Goal: Communication & Community: Answer question/provide support

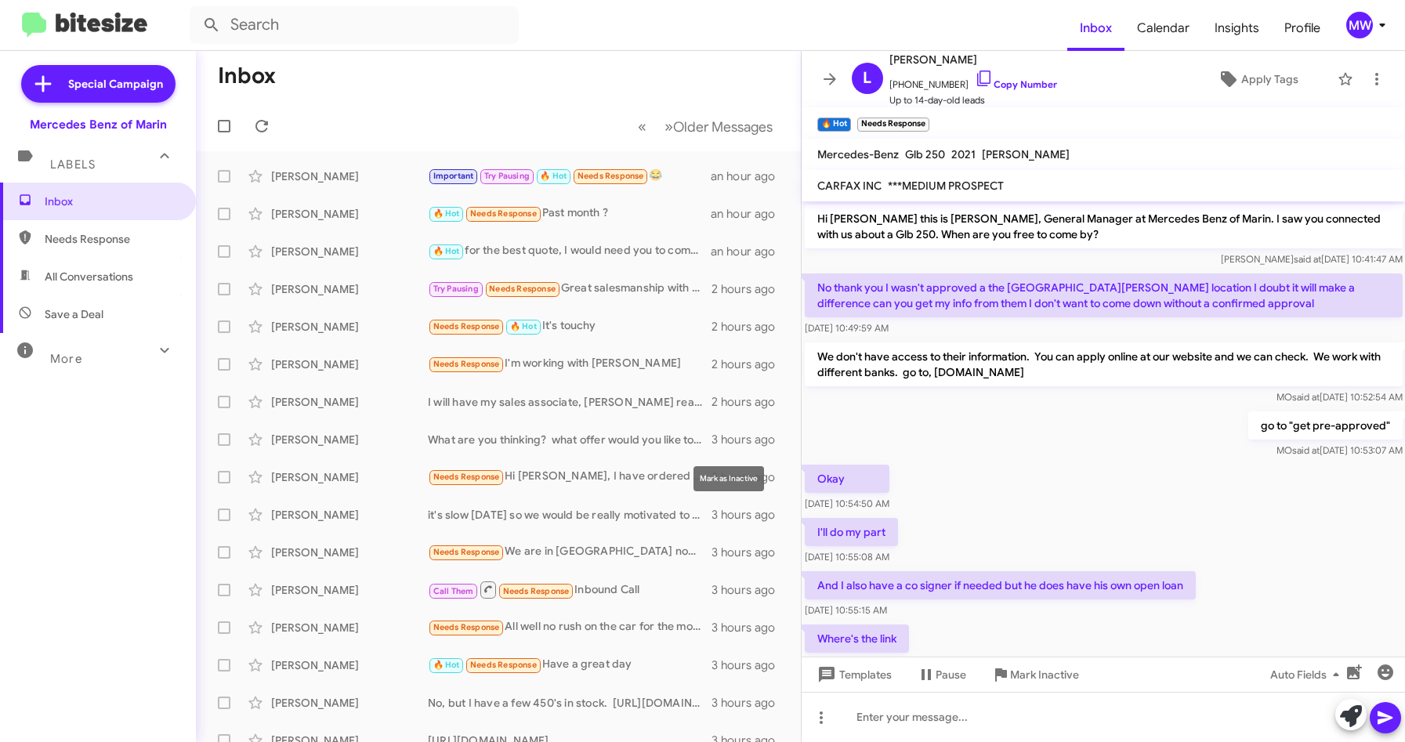
scroll to position [1813, 0]
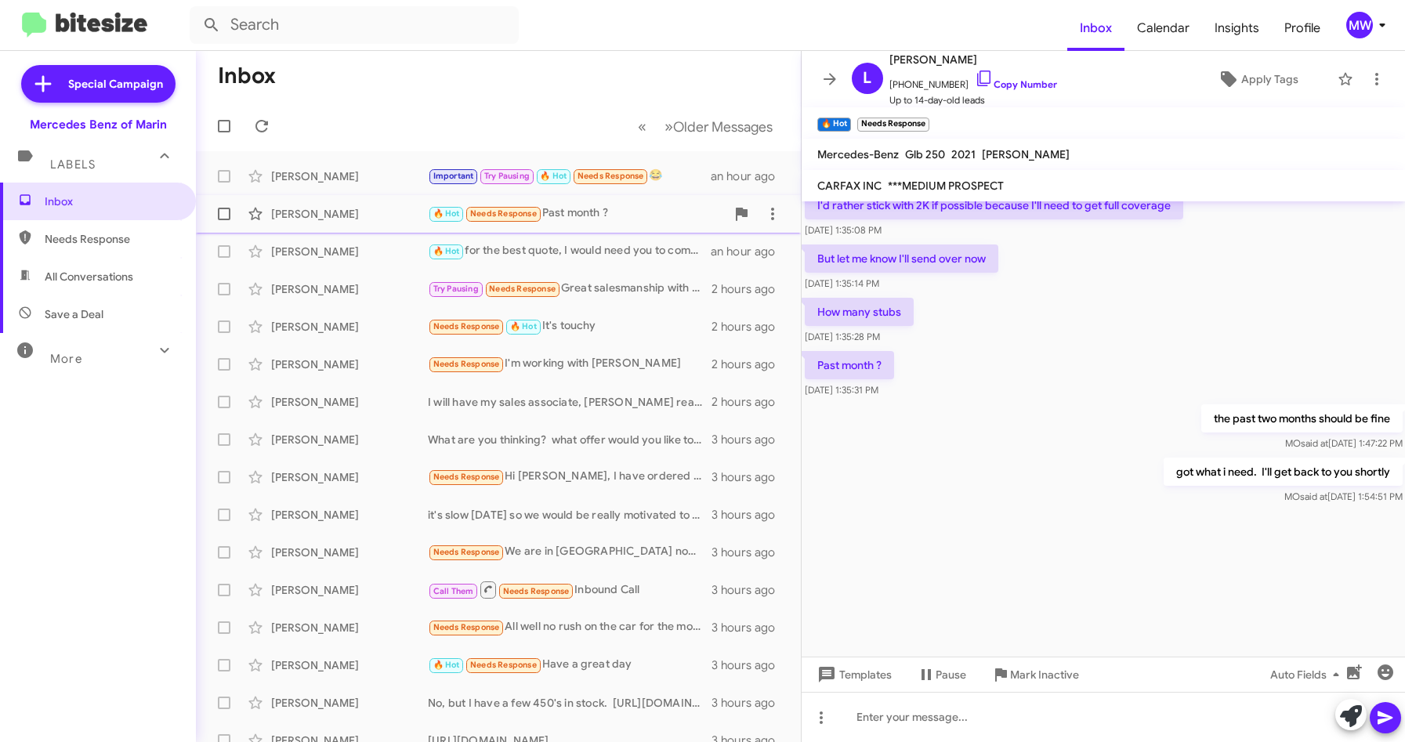
drag, startPoint x: 629, startPoint y: 208, endPoint x: 625, endPoint y: 198, distance: 11.7
click at [629, 207] on div "🔥 Hot Needs Response Past month ?" at bounding box center [577, 214] width 298 height 18
click at [1036, 723] on div at bounding box center [1104, 717] width 604 height 50
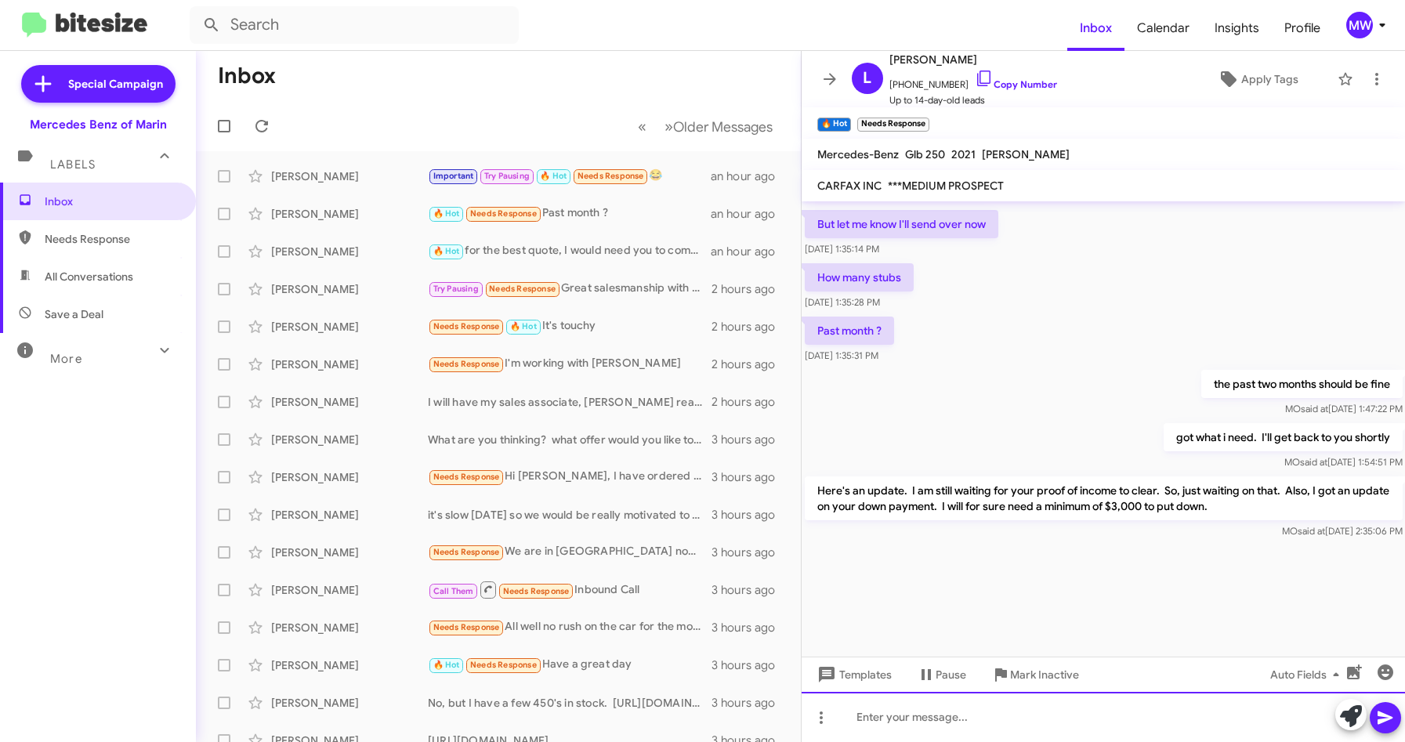
scroll to position [1886, 0]
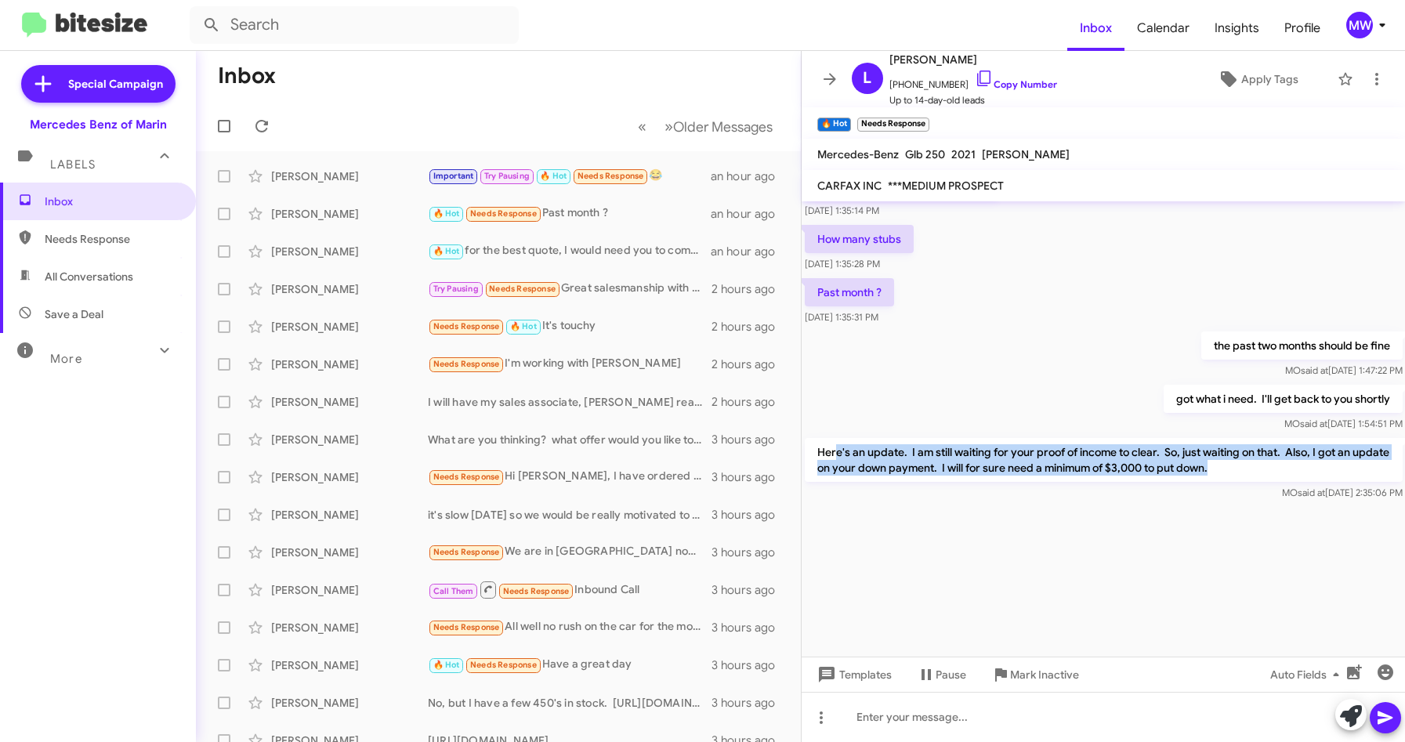
drag, startPoint x: 837, startPoint y: 446, endPoint x: 1265, endPoint y: 476, distance: 429.0
click at [1265, 476] on p "Here's an update. I am still waiting for your proof of income to clear. So, jus…" at bounding box center [1104, 460] width 598 height 44
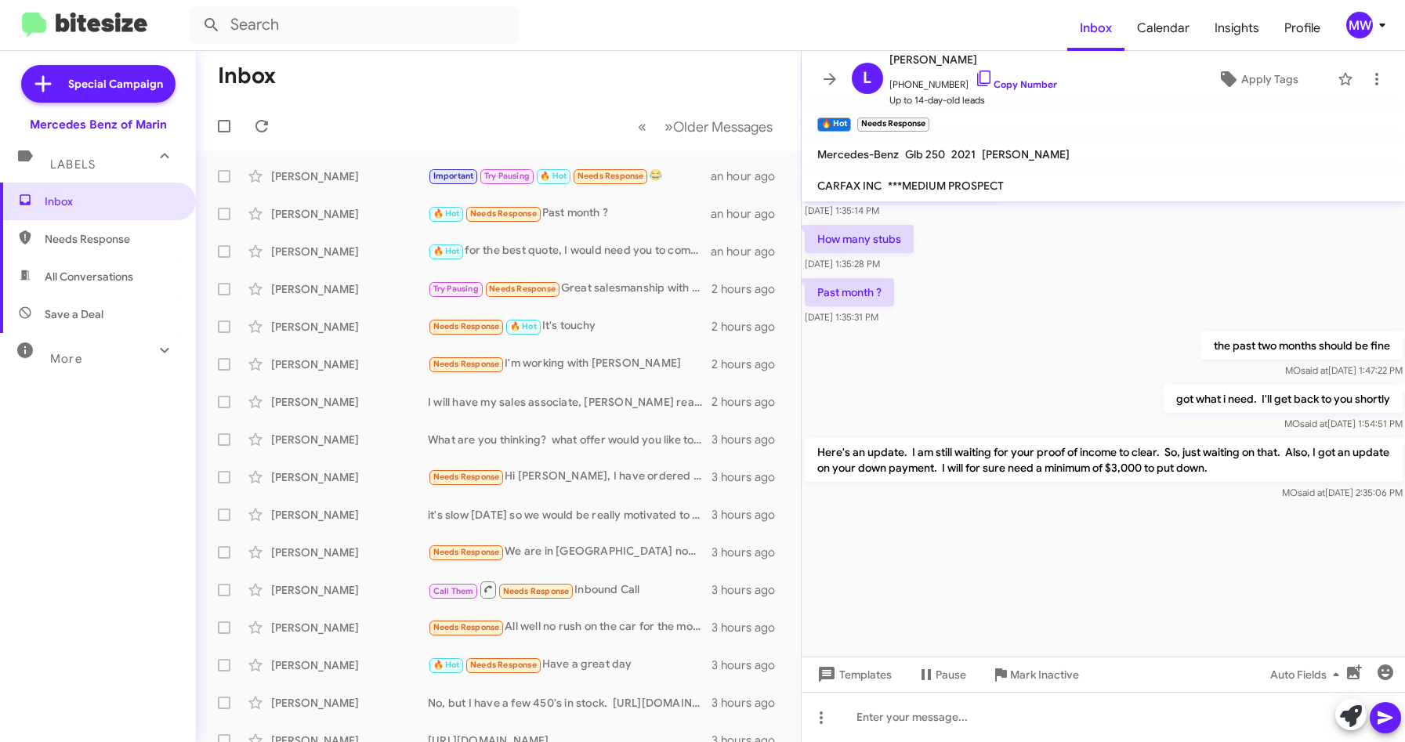
drag, startPoint x: 1265, startPoint y: 476, endPoint x: 1130, endPoint y: 540, distance: 149.3
click at [1126, 537] on div at bounding box center [1104, 580] width 604 height 153
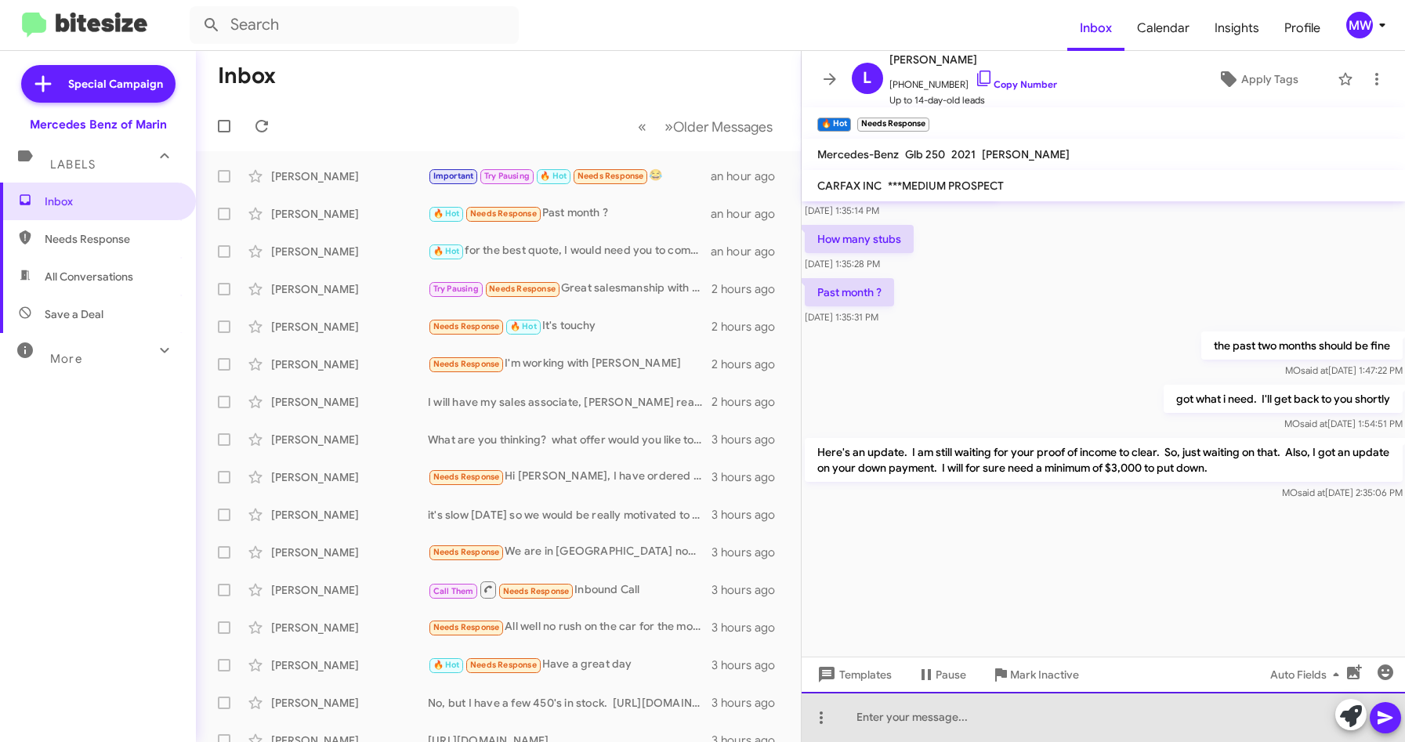
click at [1107, 717] on div at bounding box center [1104, 717] width 604 height 50
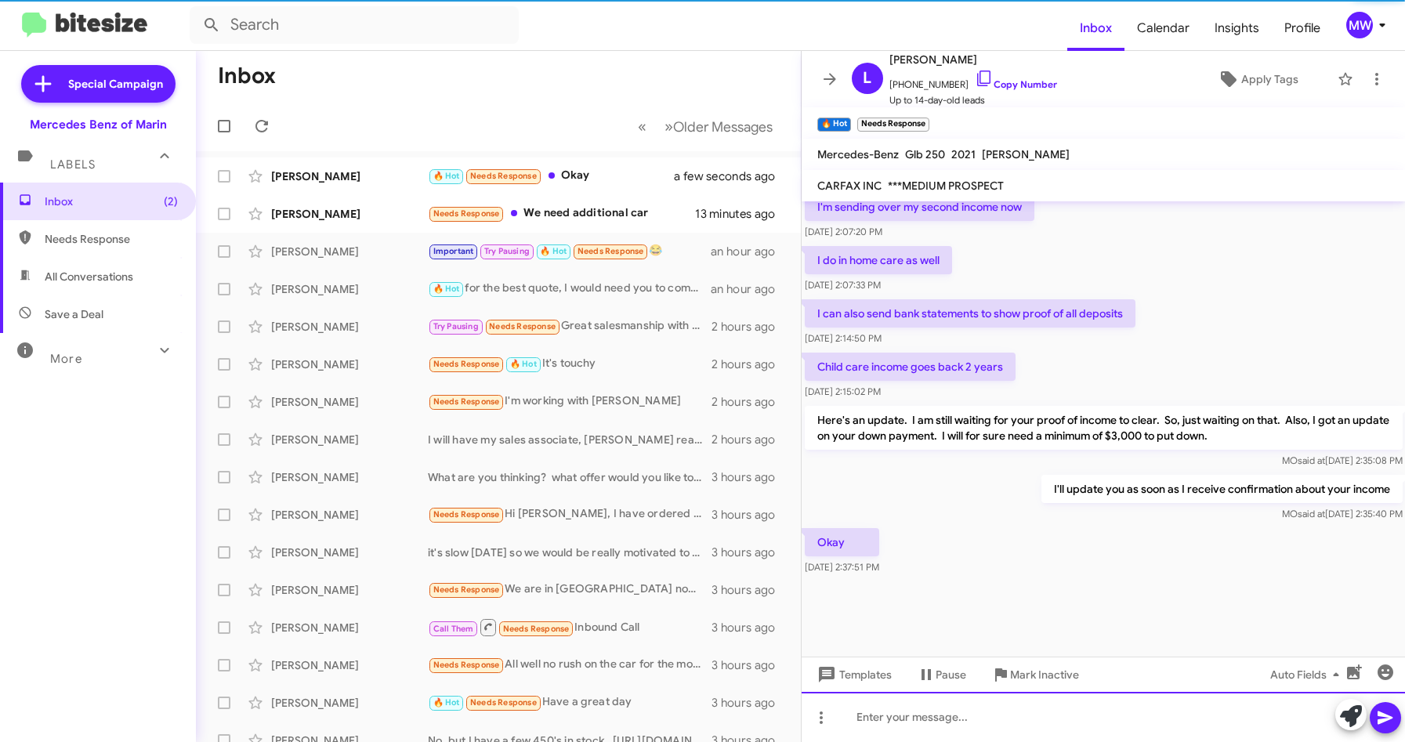
scroll to position [720, 0]
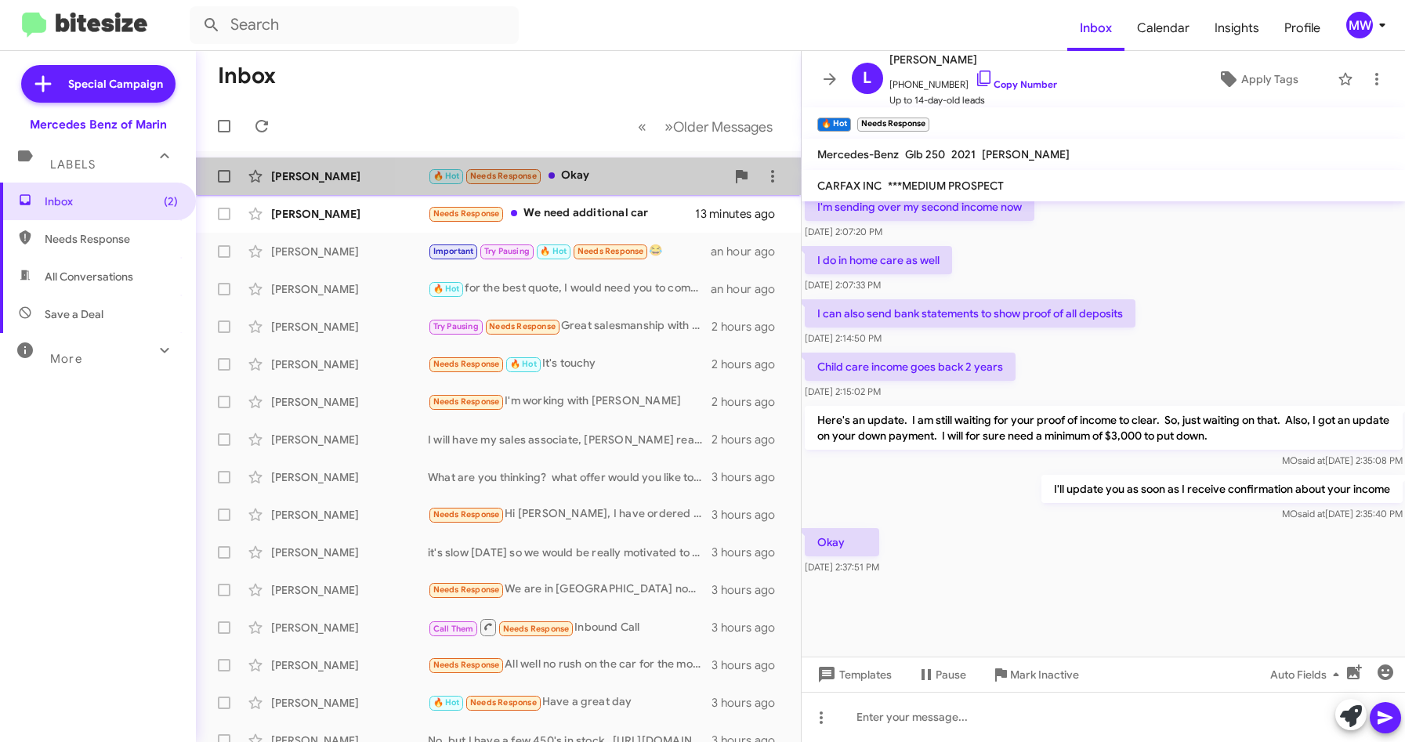
click at [636, 170] on div "🔥 Hot Needs Response Okay" at bounding box center [577, 176] width 298 height 18
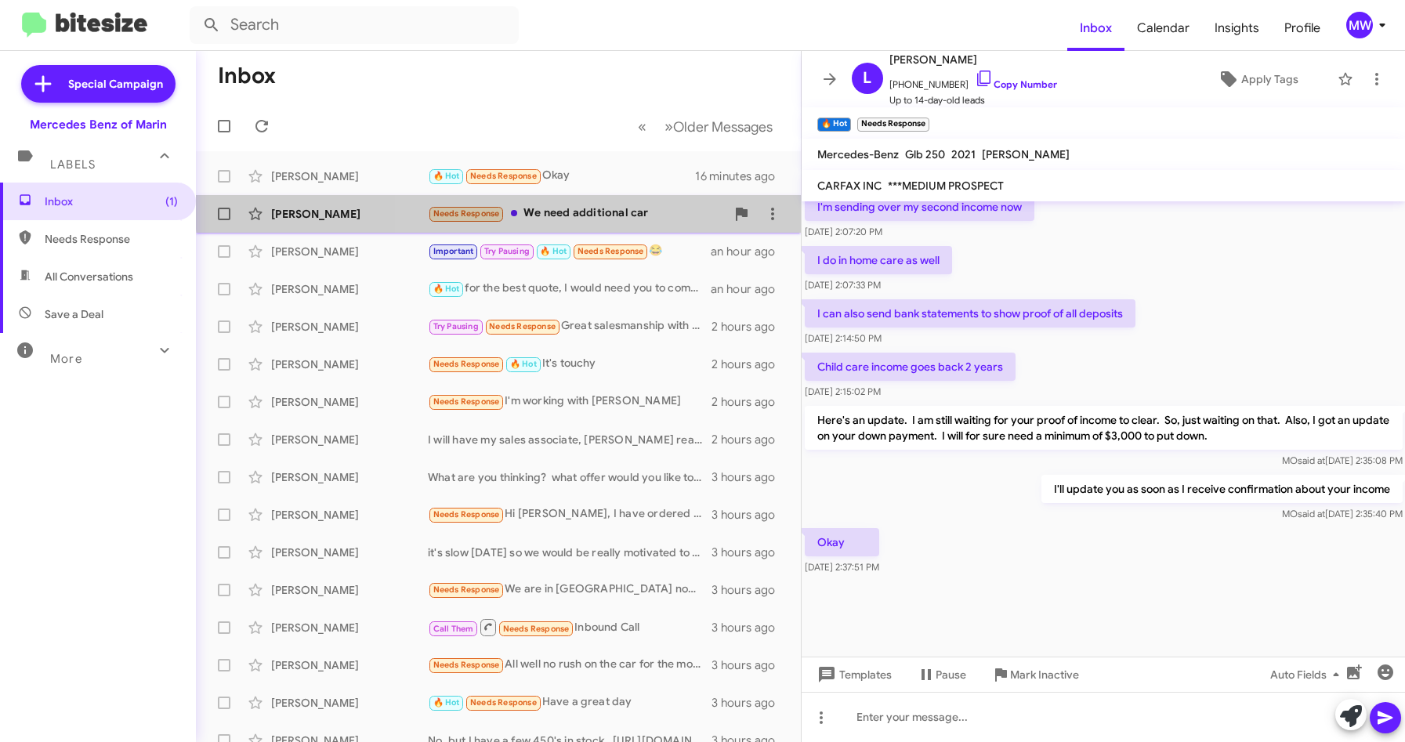
click at [629, 205] on div "Needs Response We need additional car" at bounding box center [577, 214] width 298 height 18
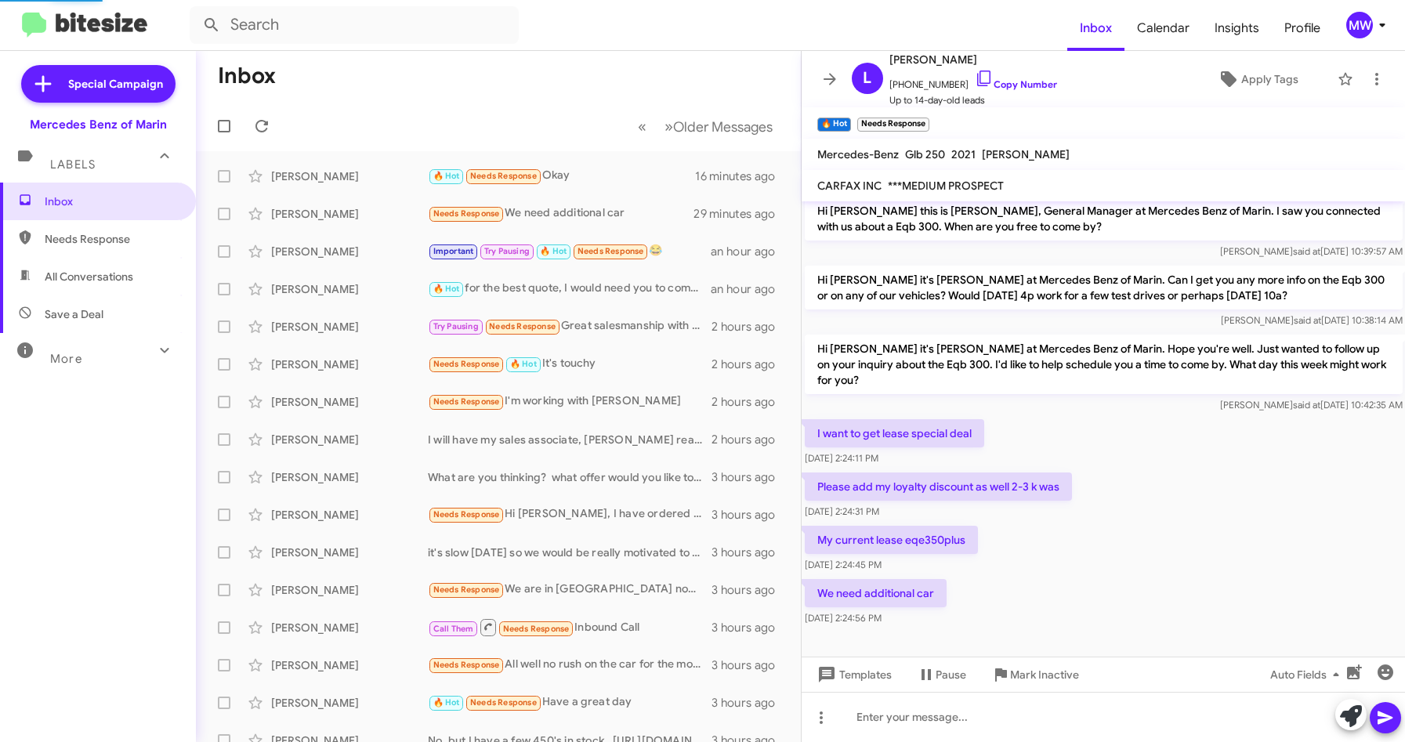
scroll to position [8, 0]
drag, startPoint x: 892, startPoint y: 490, endPoint x: 1042, endPoint y: 477, distance: 151.0
click at [1042, 477] on p "Please add my loyalty discount as well 2-3 k was" at bounding box center [938, 487] width 267 height 28
drag, startPoint x: 844, startPoint y: 535, endPoint x: 977, endPoint y: 538, distance: 132.5
click at [977, 538] on p "My current lease eqe350plus" at bounding box center [891, 540] width 173 height 28
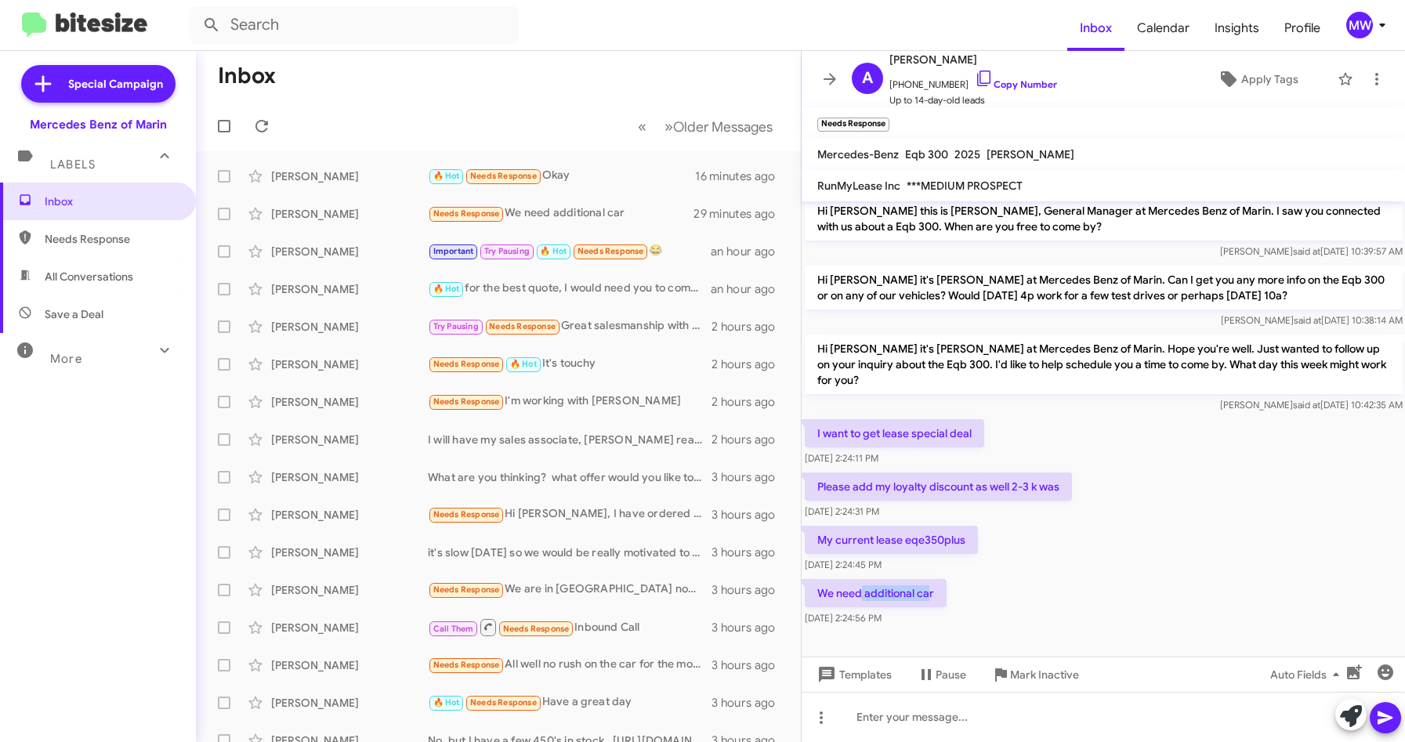
drag, startPoint x: 977, startPoint y: 538, endPoint x: 929, endPoint y: 593, distance: 72.8
click at [929, 593] on p "We need additional car" at bounding box center [876, 593] width 142 height 28
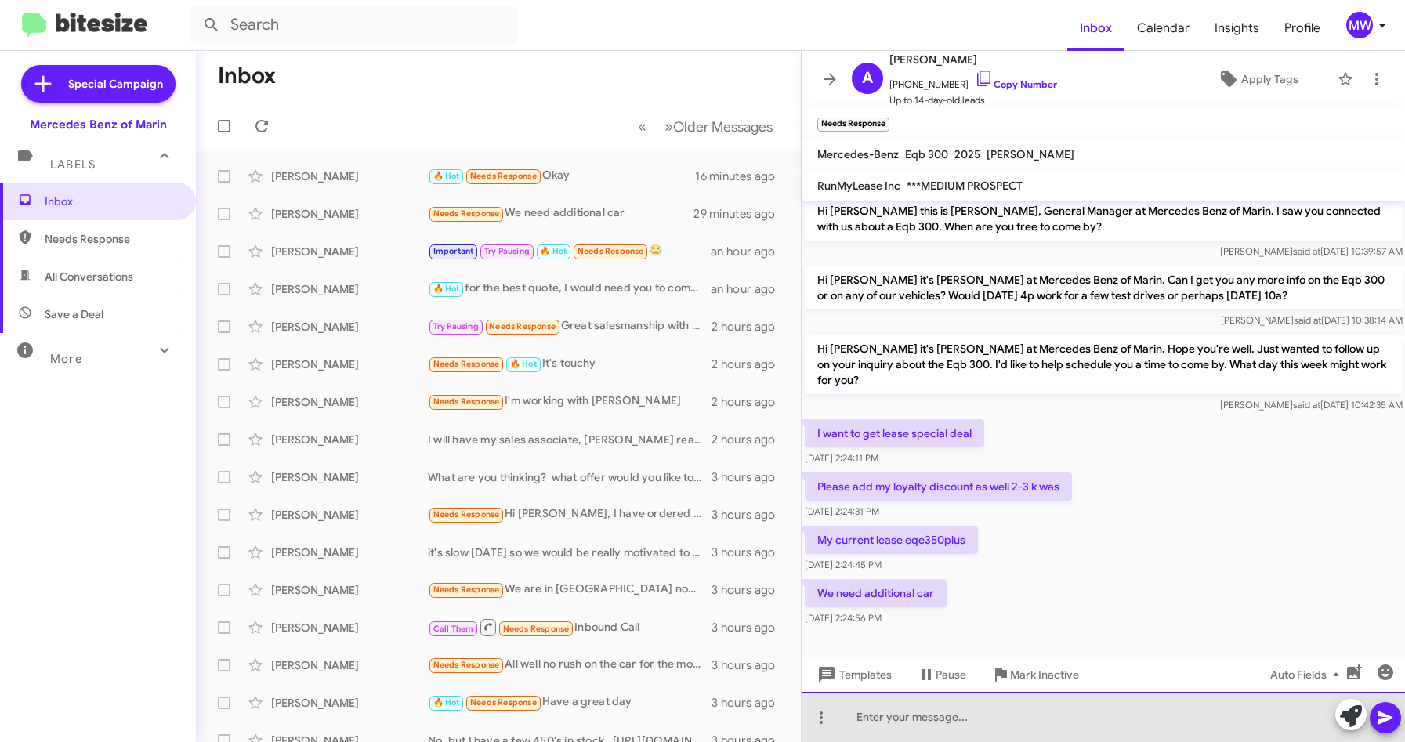
drag, startPoint x: 929, startPoint y: 593, endPoint x: 978, endPoint y: 713, distance: 130.4
click at [977, 713] on div at bounding box center [1104, 717] width 604 height 50
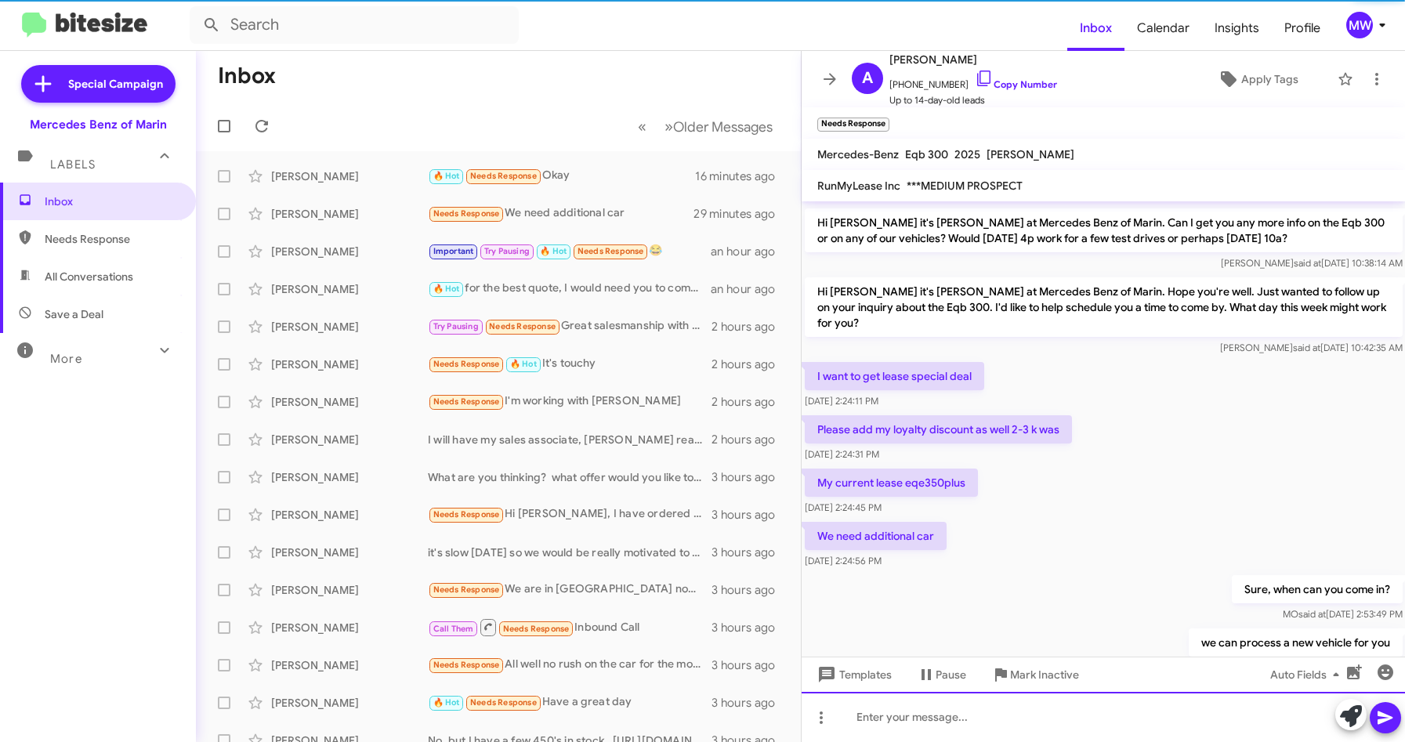
scroll to position [122, 0]
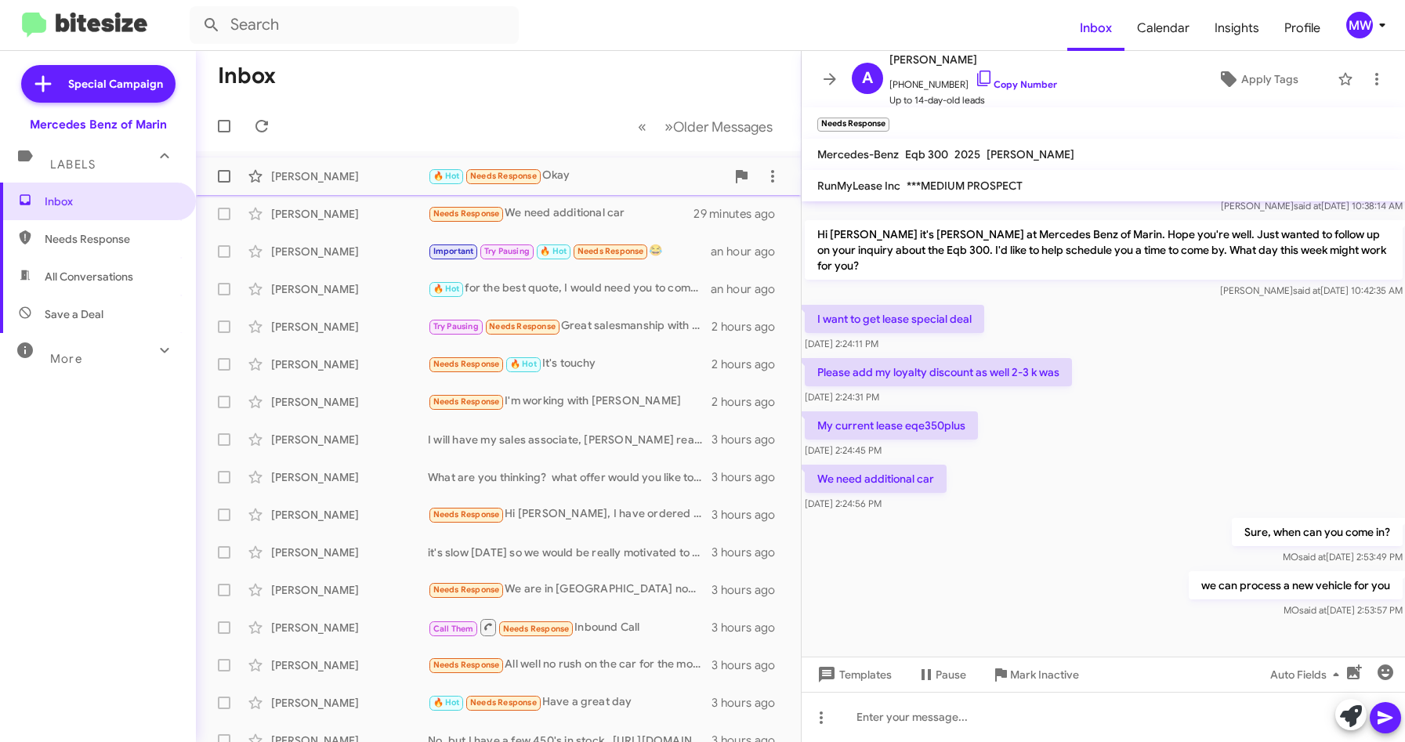
click at [588, 178] on div "🔥 Hot Needs Response Okay" at bounding box center [577, 176] width 298 height 18
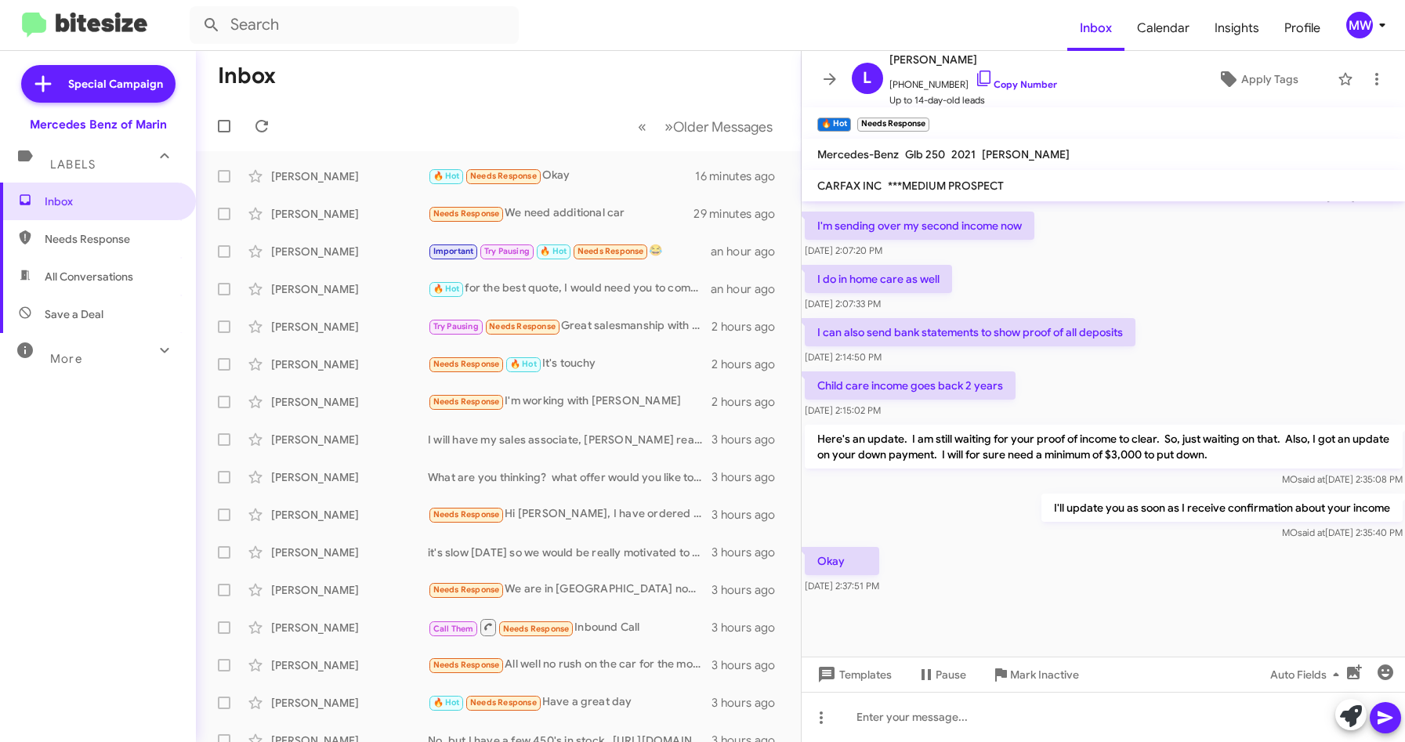
scroll to position [720, 0]
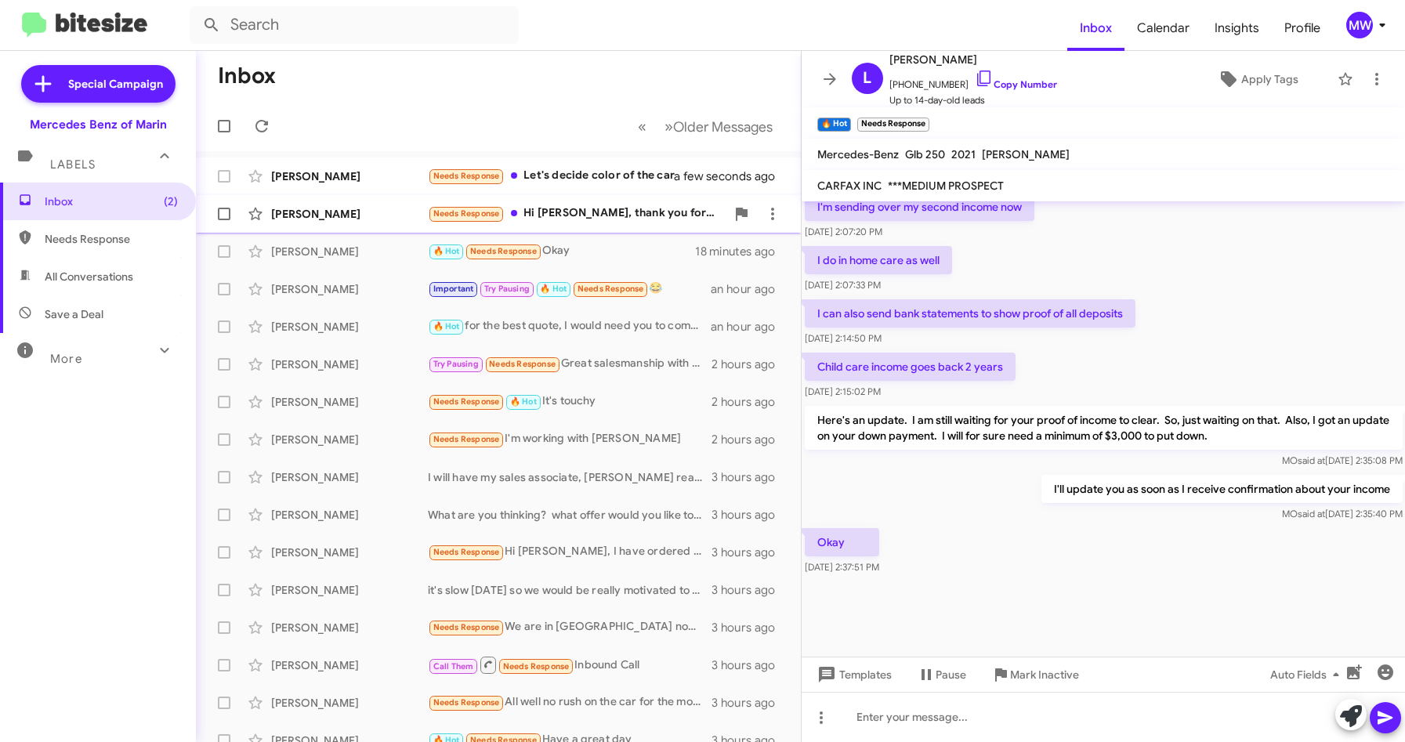
click at [604, 215] on div "Needs Response Hi [PERSON_NAME], thank you for reaching out. I have been workin…" at bounding box center [577, 214] width 298 height 18
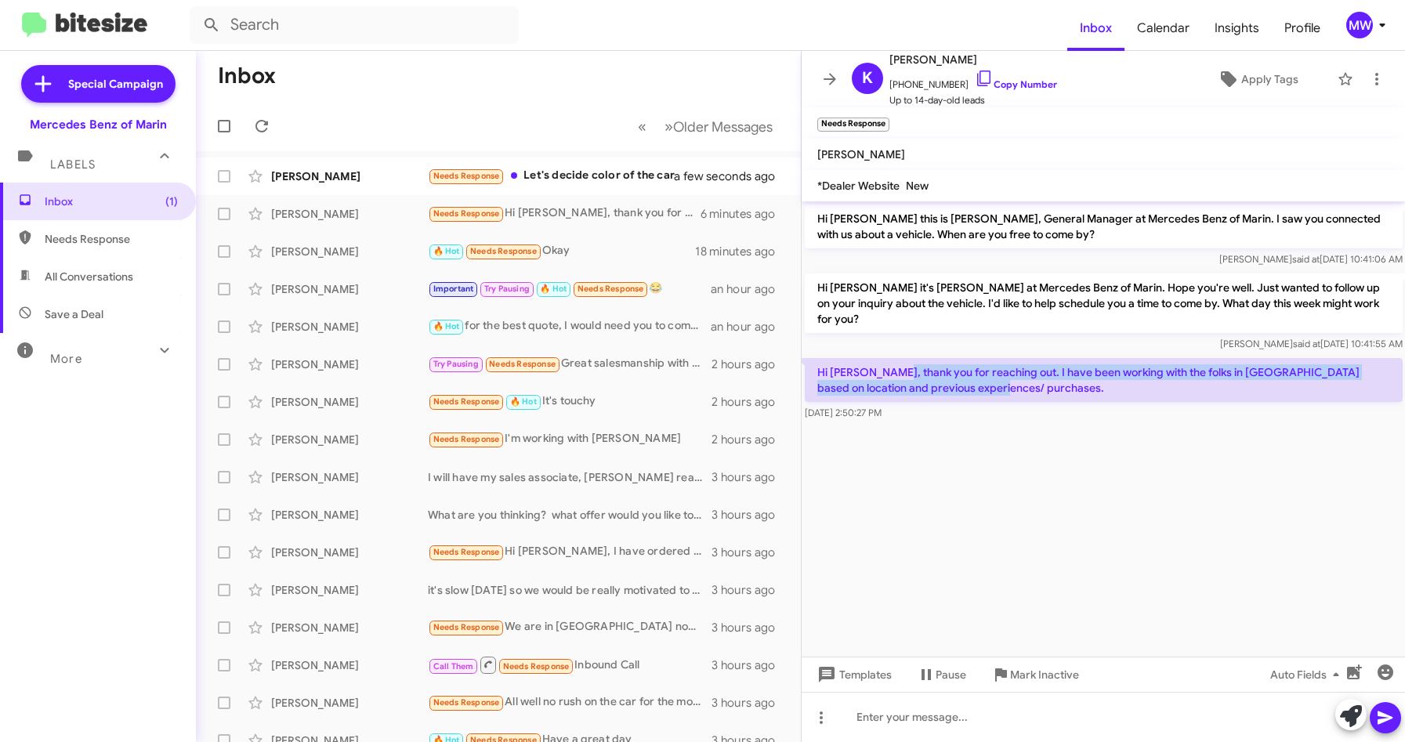
drag, startPoint x: 963, startPoint y: 356, endPoint x: 1012, endPoint y: 372, distance: 51.1
click at [1012, 372] on p "Hi [PERSON_NAME], thank you for reaching out. I have been working with the folk…" at bounding box center [1104, 380] width 598 height 44
click at [1080, 527] on cdk-virtual-scroll-viewport "Hi [PERSON_NAME] this is [PERSON_NAME], General Manager at Mercedes Benz of Mar…" at bounding box center [1104, 428] width 604 height 455
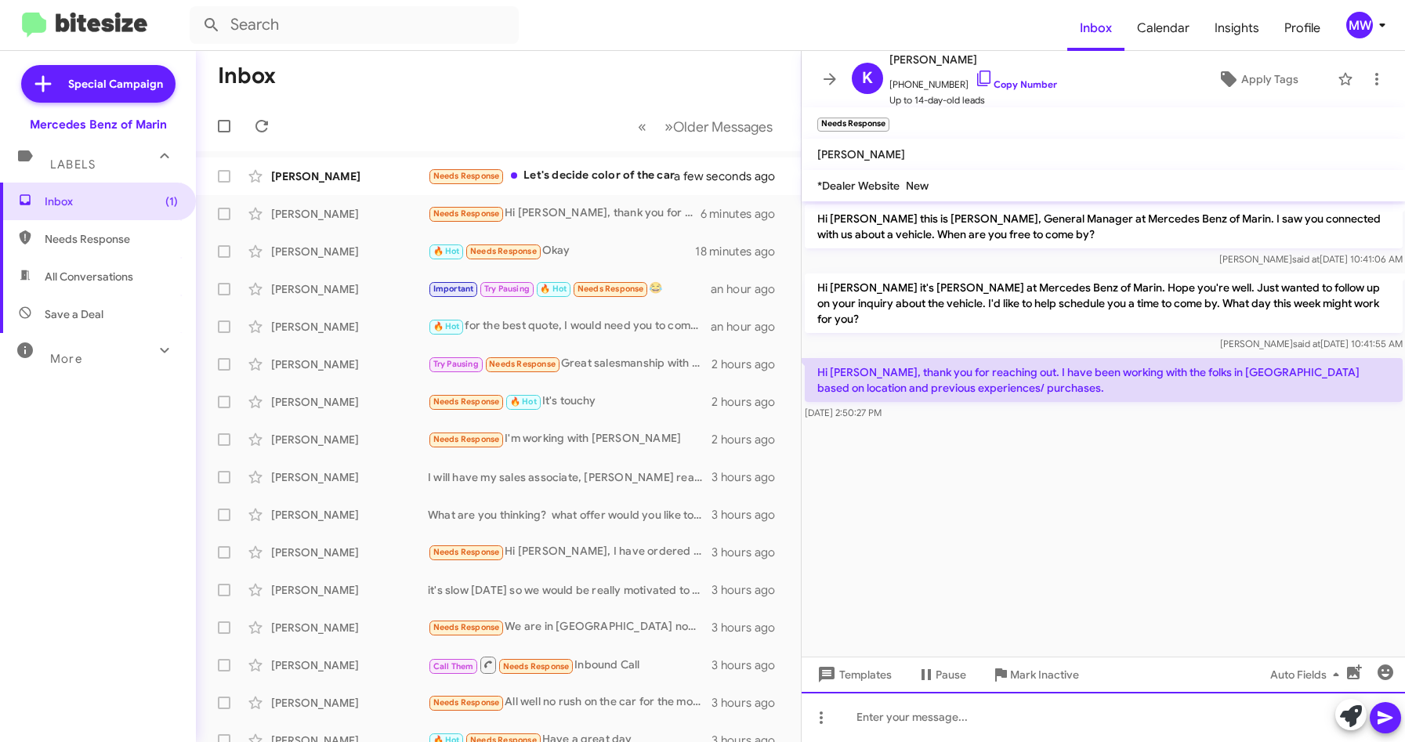
click at [1063, 704] on div at bounding box center [1104, 717] width 604 height 50
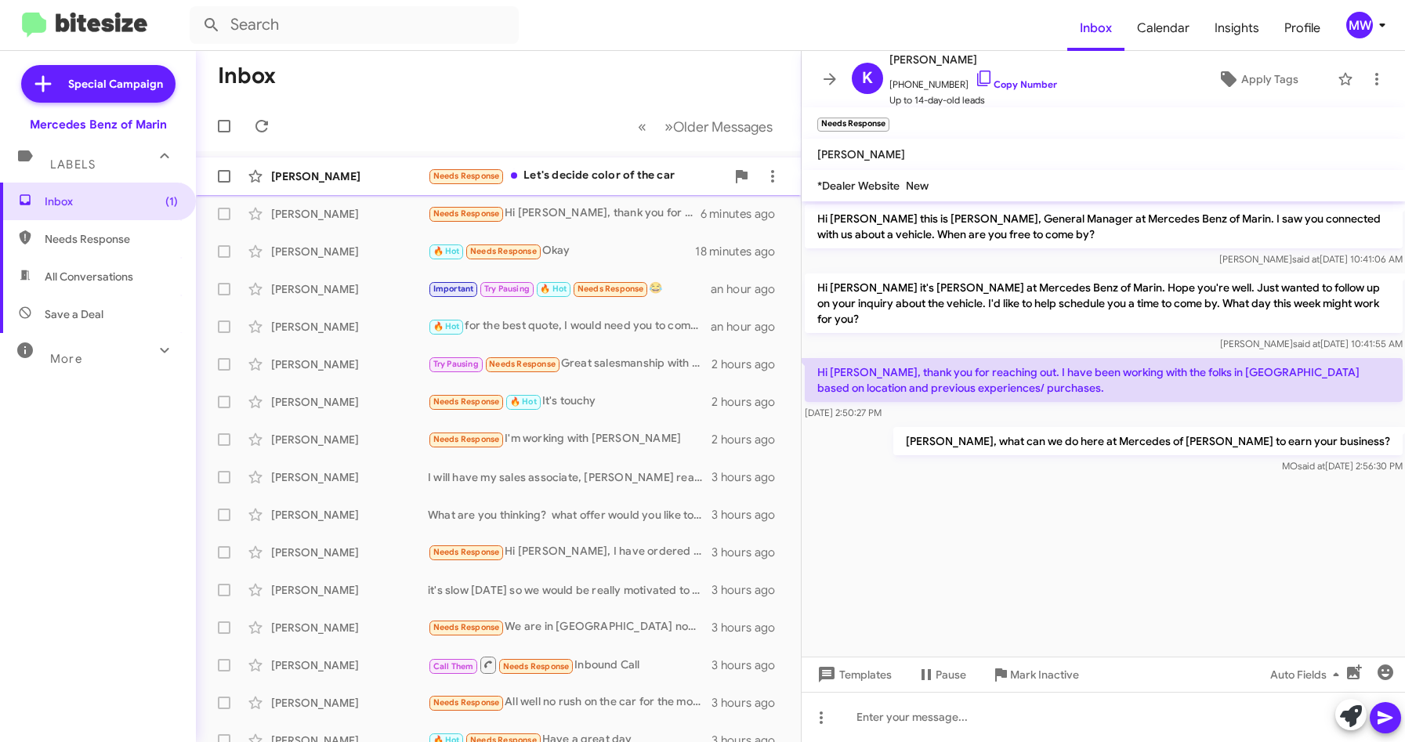
click at [658, 183] on div "Needs Response Let's decide color of the car" at bounding box center [577, 176] width 298 height 18
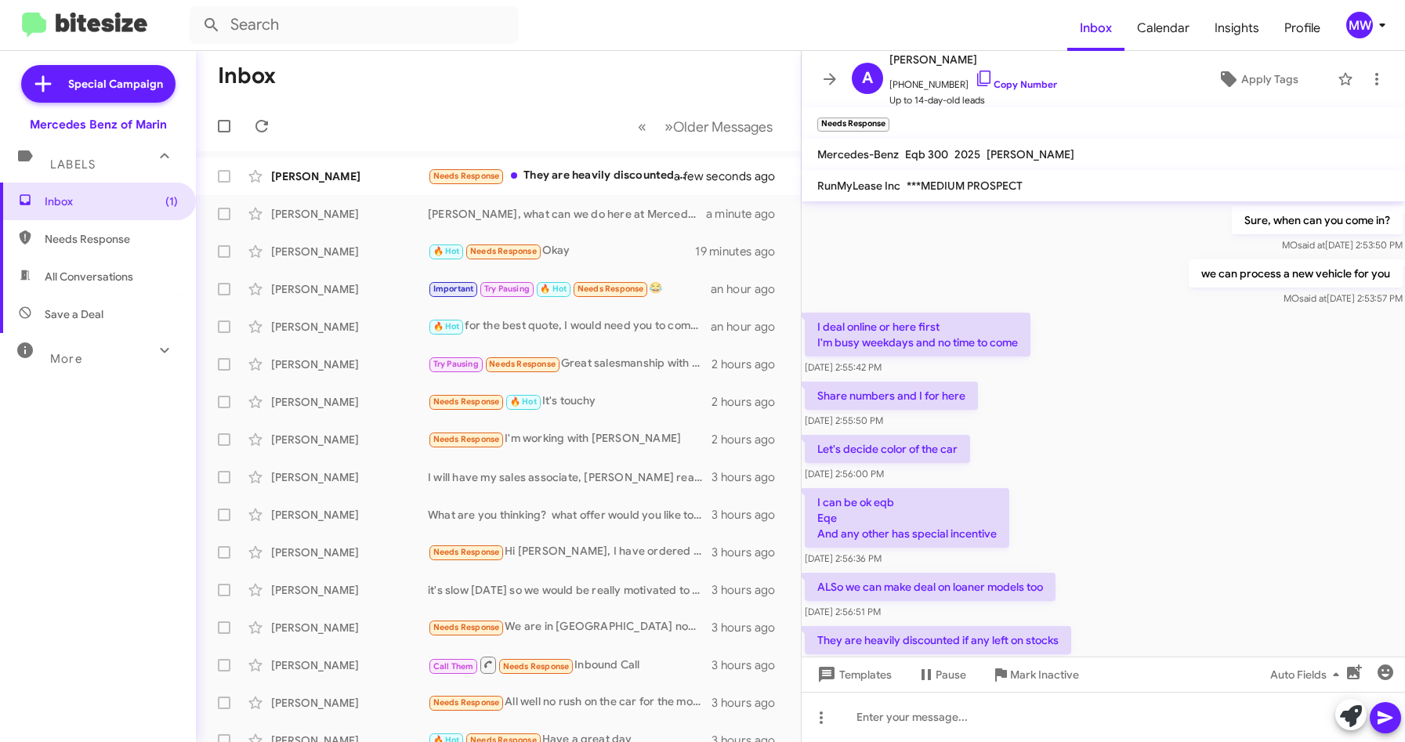
scroll to position [513, 0]
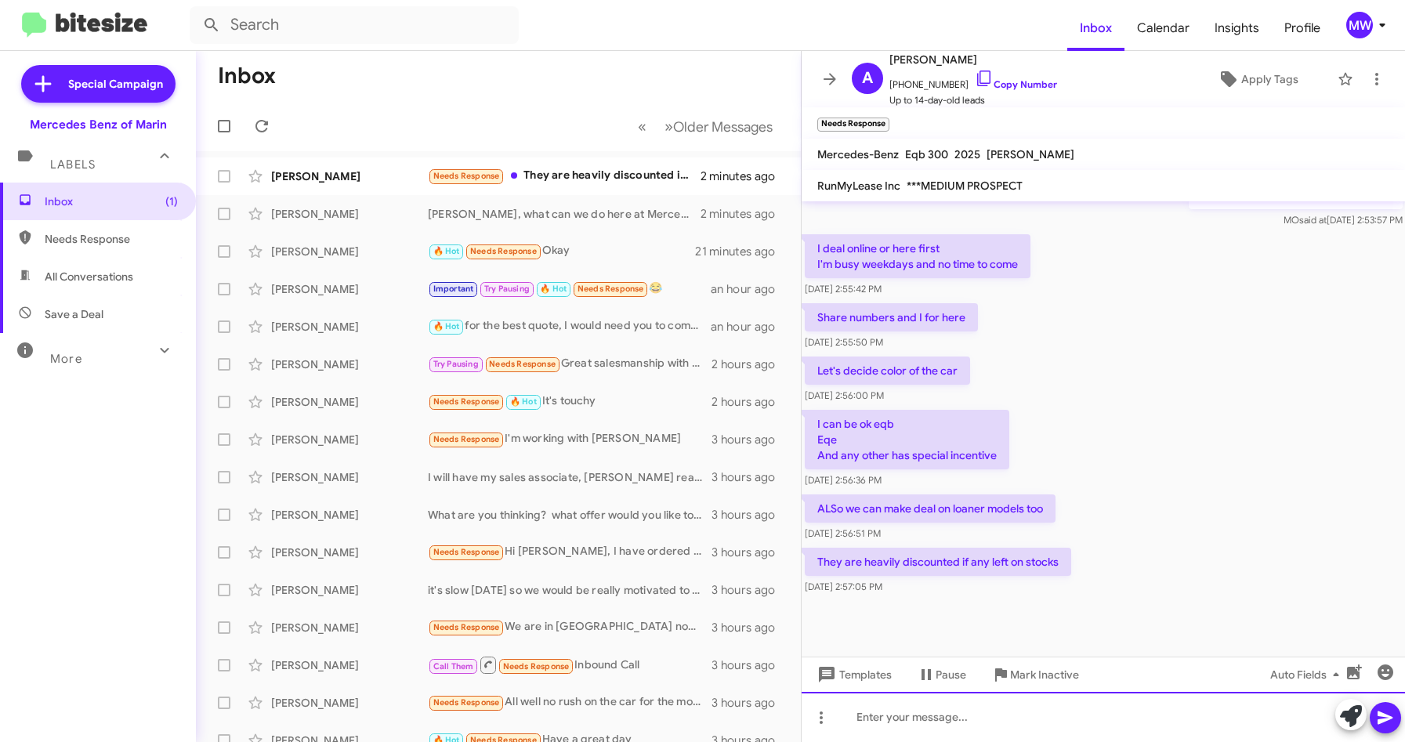
click at [1040, 716] on div at bounding box center [1104, 717] width 604 height 50
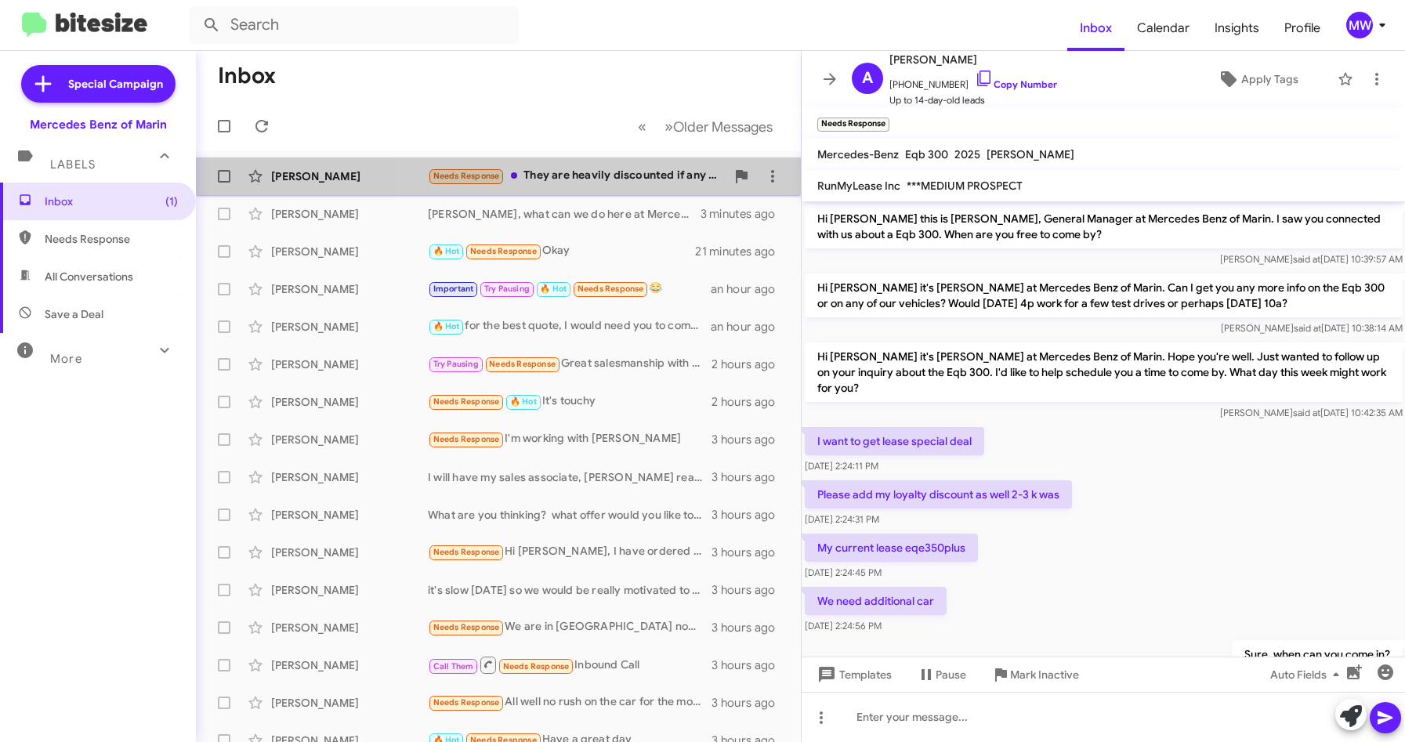
click at [609, 178] on div "Needs Response They are heavily discounted if any left on stocks" at bounding box center [577, 176] width 298 height 18
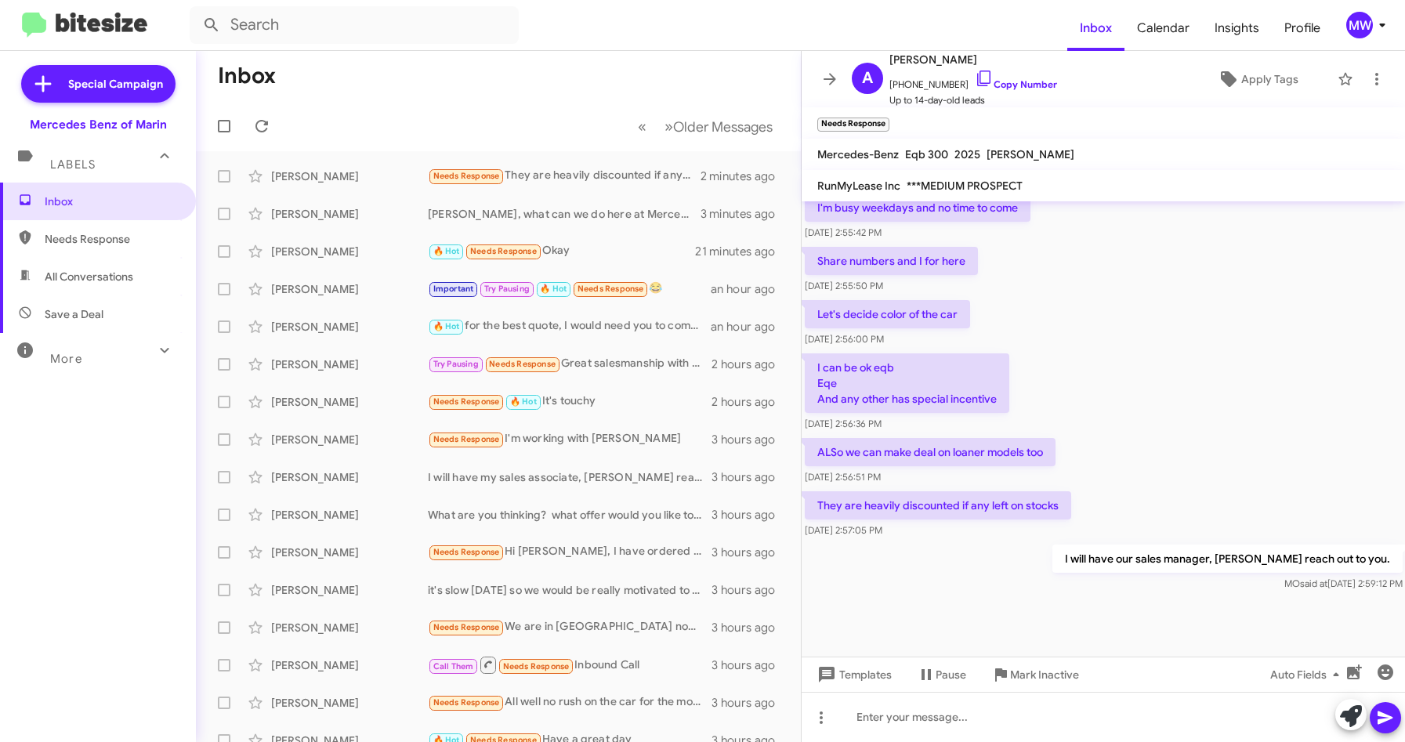
scroll to position [570, 0]
drag, startPoint x: 1144, startPoint y: 558, endPoint x: 1372, endPoint y: 556, distance: 227.3
click at [1372, 556] on p "I will have our sales manager, [PERSON_NAME] reach out to you." at bounding box center [1227, 558] width 350 height 28
drag, startPoint x: 1372, startPoint y: 556, endPoint x: 1187, endPoint y: 483, distance: 199.1
click at [1190, 476] on div "ALSo we can make deal on loaner models too [DATE] 2:56:51 PM" at bounding box center [1104, 460] width 604 height 53
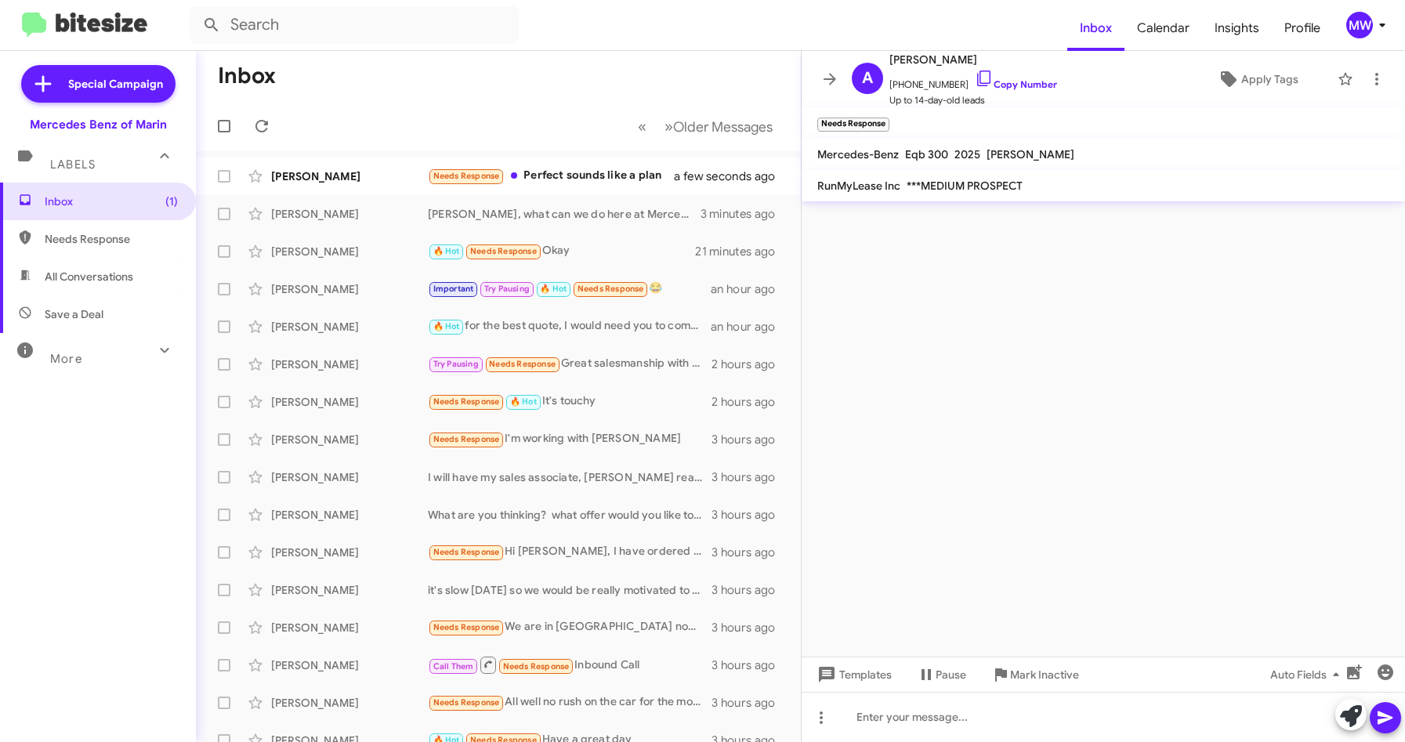
scroll to position [0, 0]
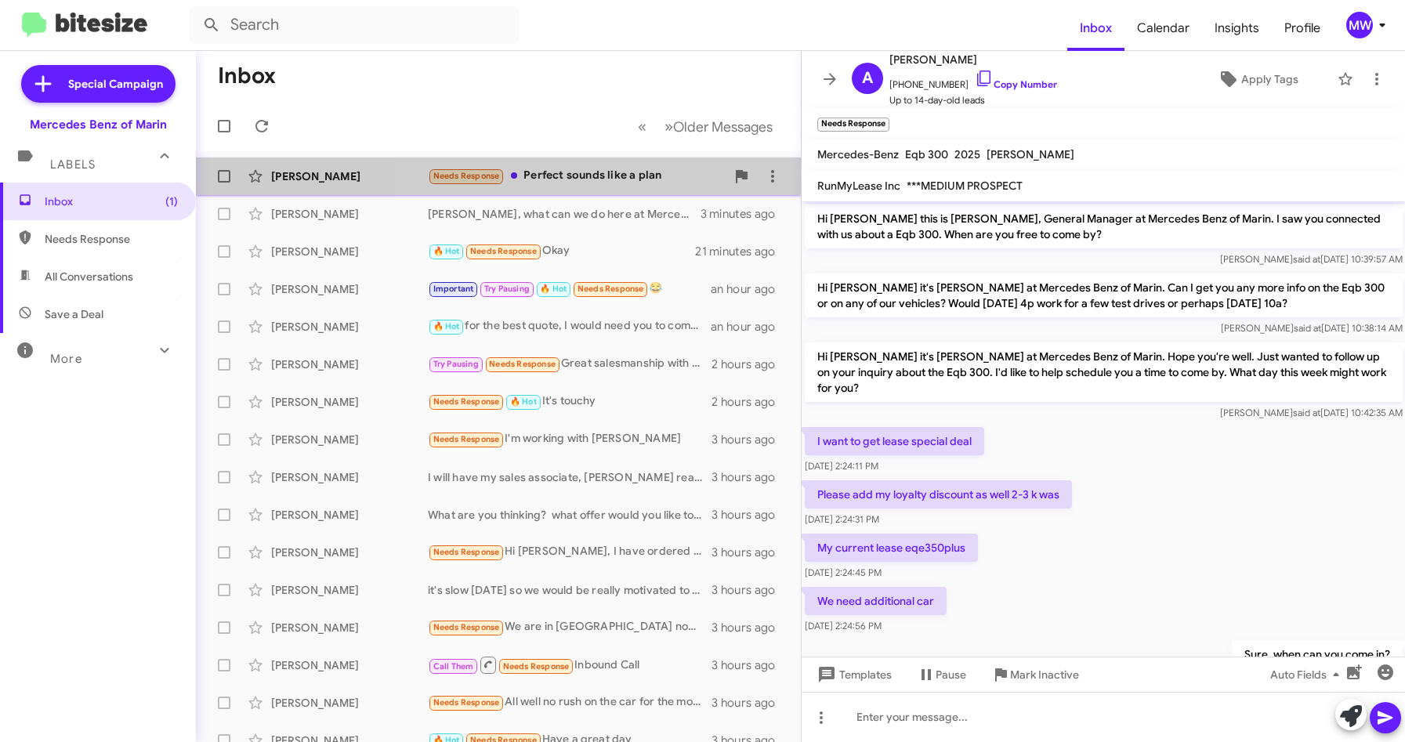
click at [573, 174] on div "Needs Response Perfect sounds like a plan" at bounding box center [577, 176] width 298 height 18
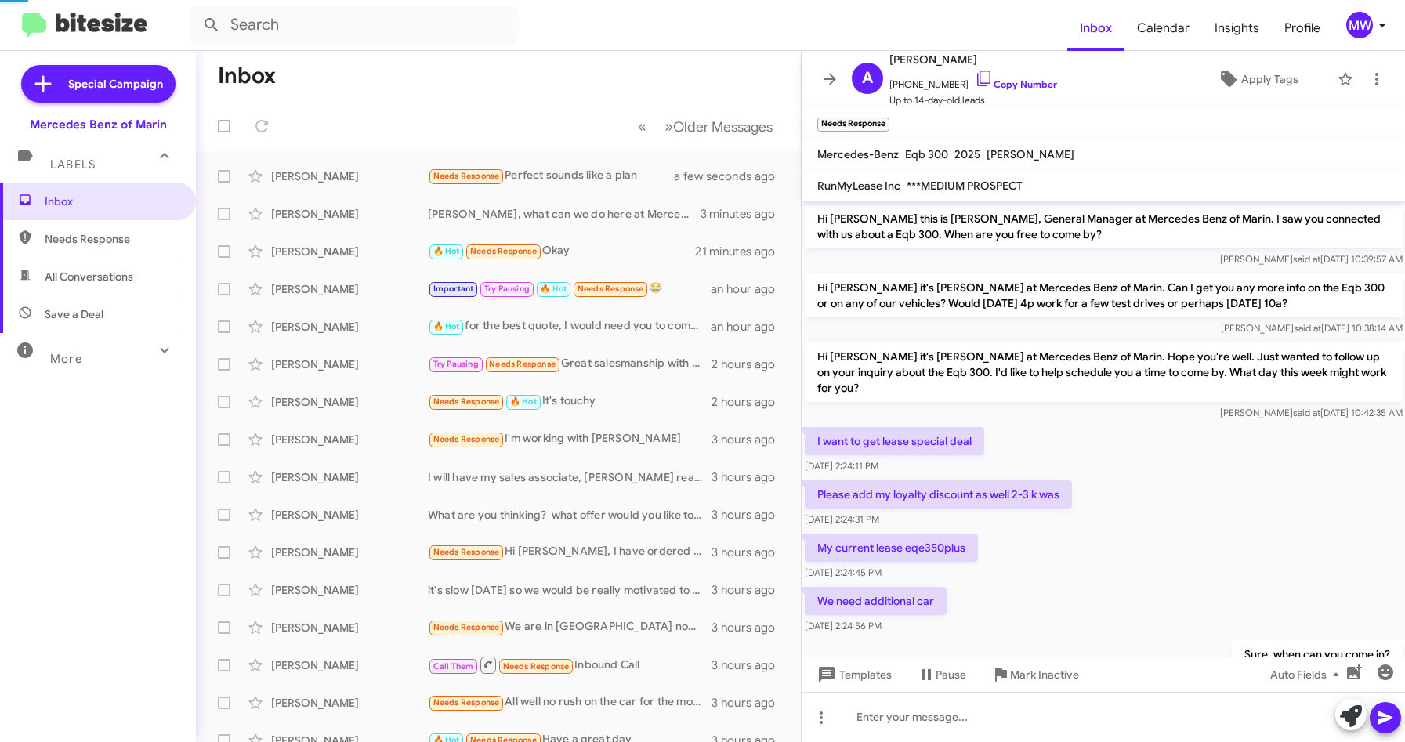
scroll to position [684, 0]
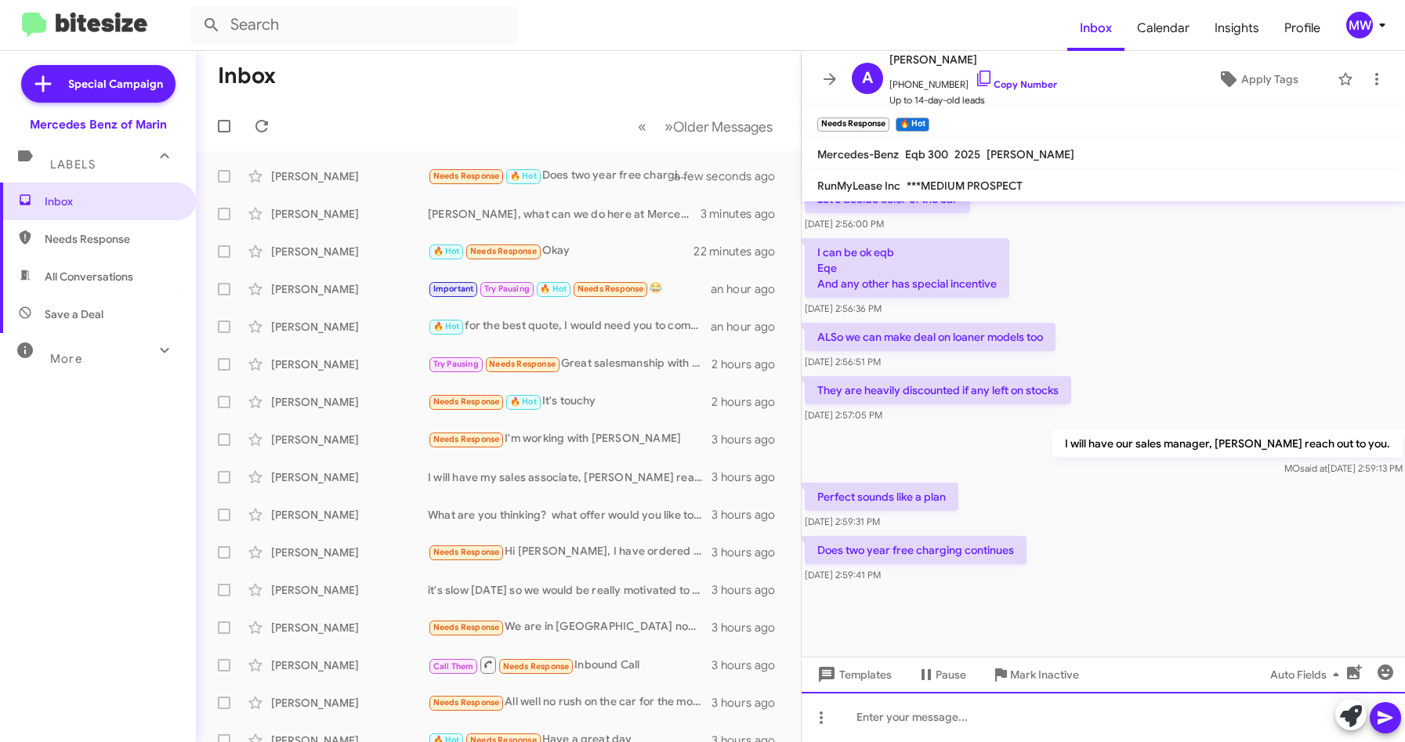
click at [1131, 708] on div at bounding box center [1104, 717] width 604 height 50
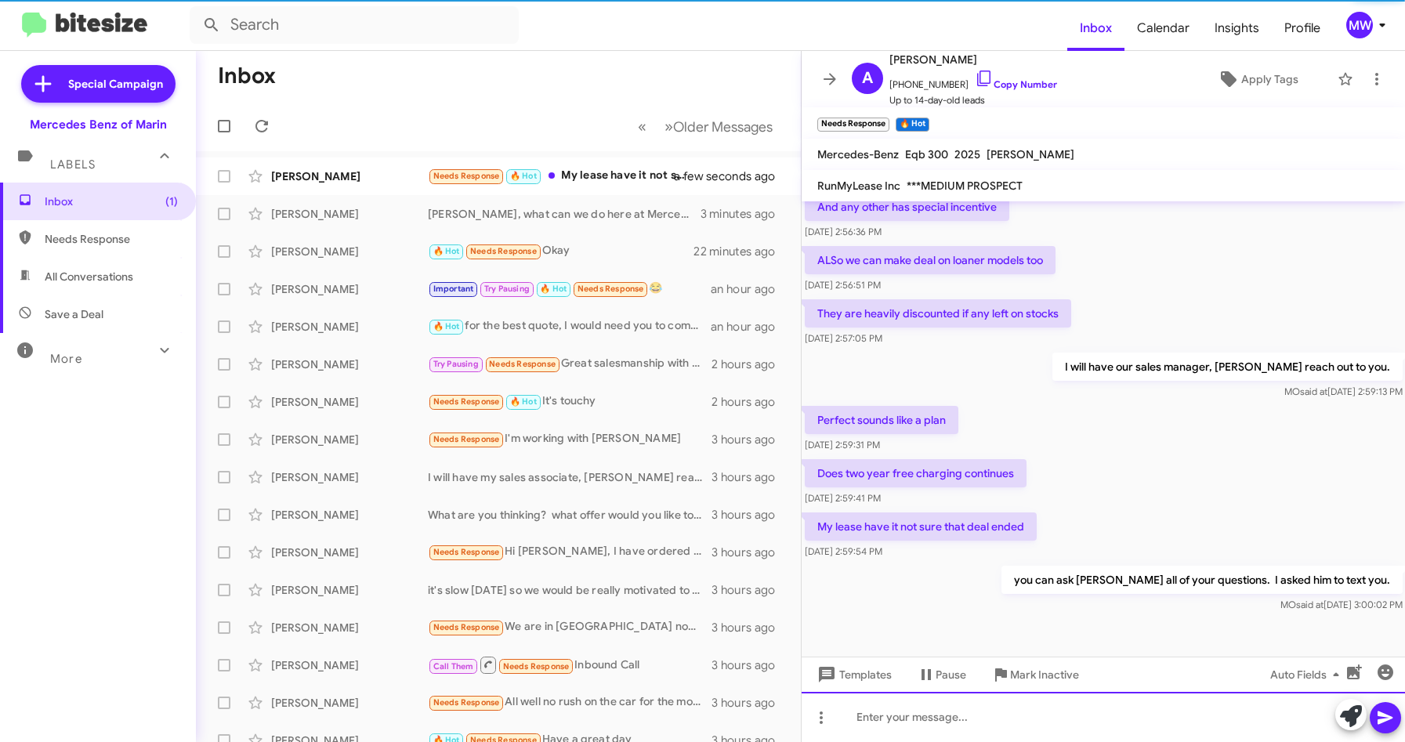
scroll to position [799, 0]
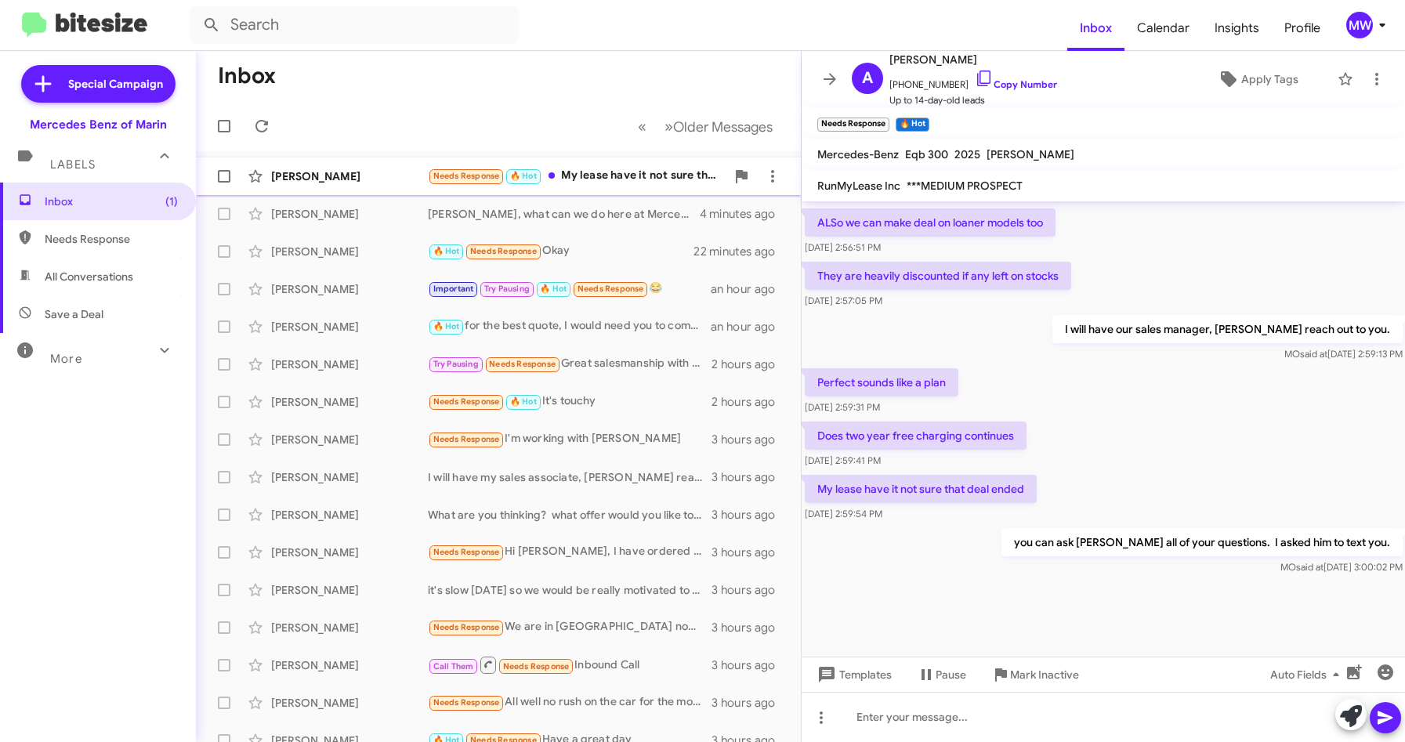
click at [578, 172] on div "Needs Response 🔥 Hot My lease have it not sure that deal ended" at bounding box center [577, 176] width 298 height 18
click at [74, 201] on span "Inbox" at bounding box center [111, 202] width 133 height 16
